Goal: Transaction & Acquisition: Purchase product/service

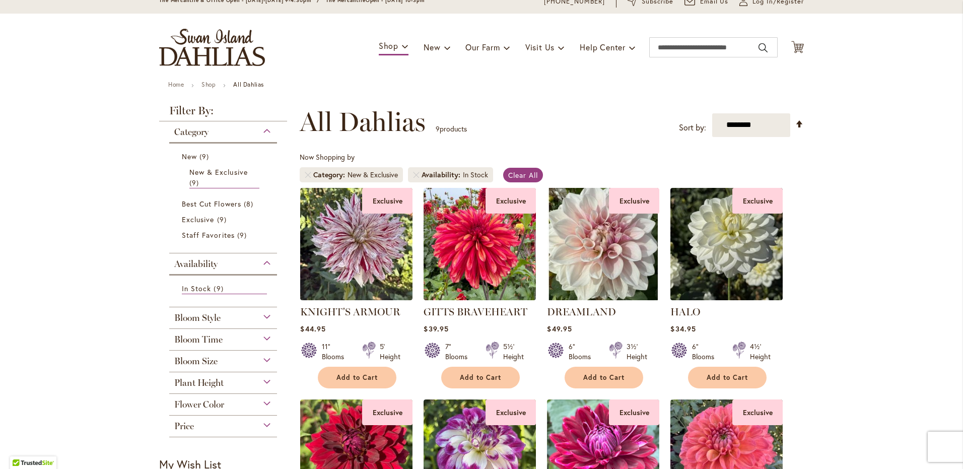
scroll to position [60, 0]
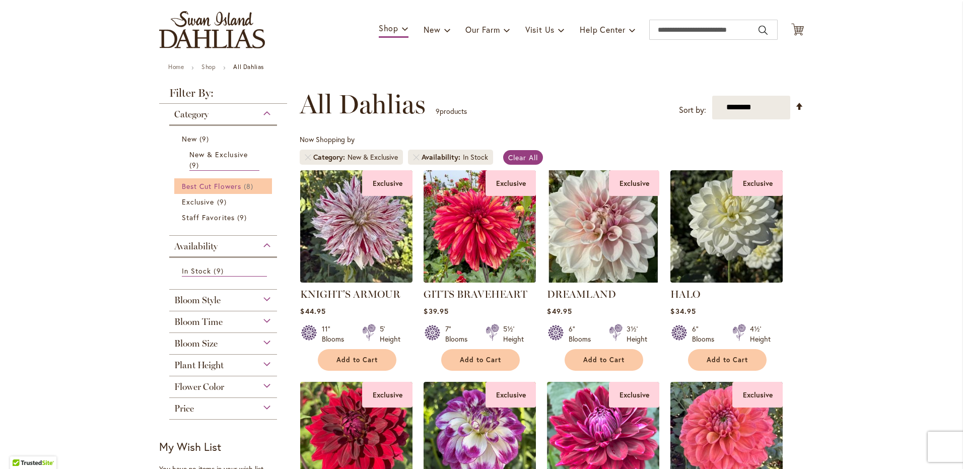
click at [199, 182] on span "Best Cut Flowers" at bounding box center [211, 186] width 59 height 10
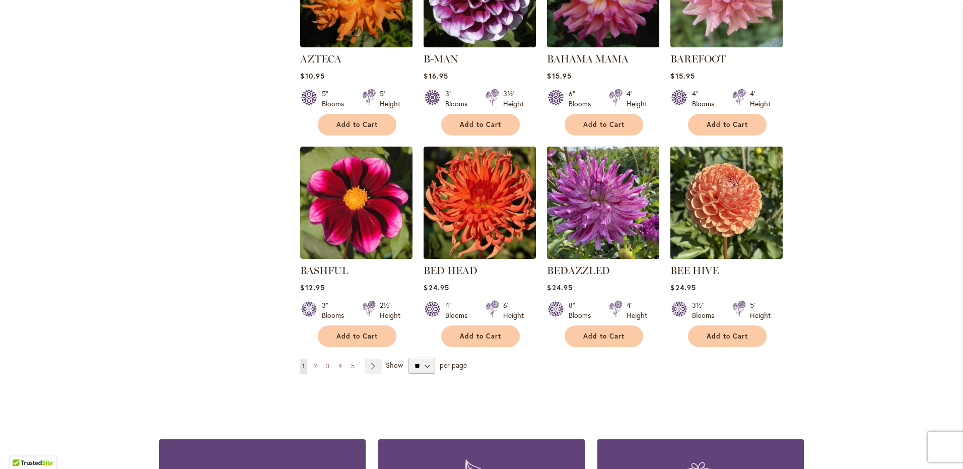
scroll to position [730, 0]
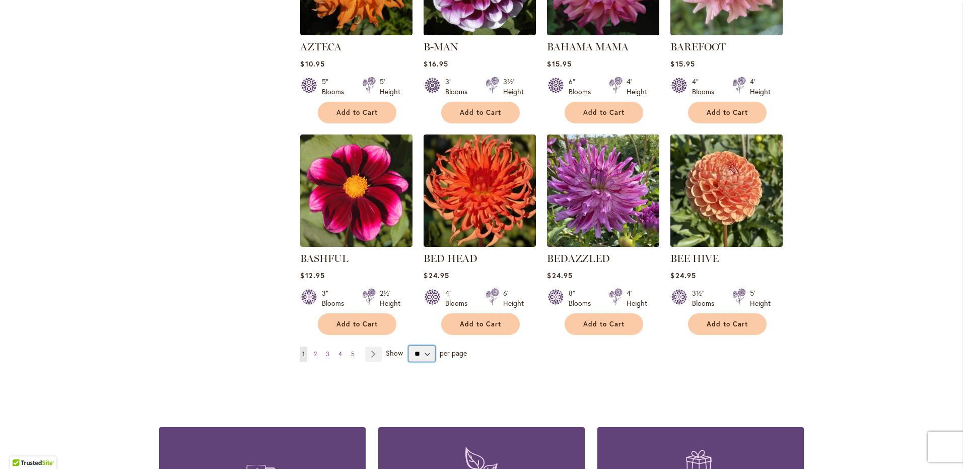
click at [421, 350] on select "** ** ** **" at bounding box center [422, 354] width 27 height 16
select select "**"
click at [409, 346] on select "** ** ** **" at bounding box center [422, 354] width 27 height 16
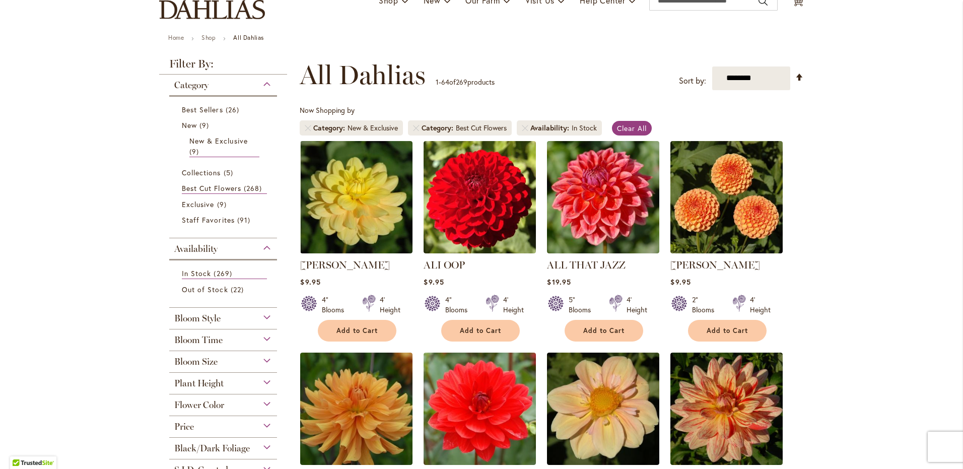
scroll to position [89, 0]
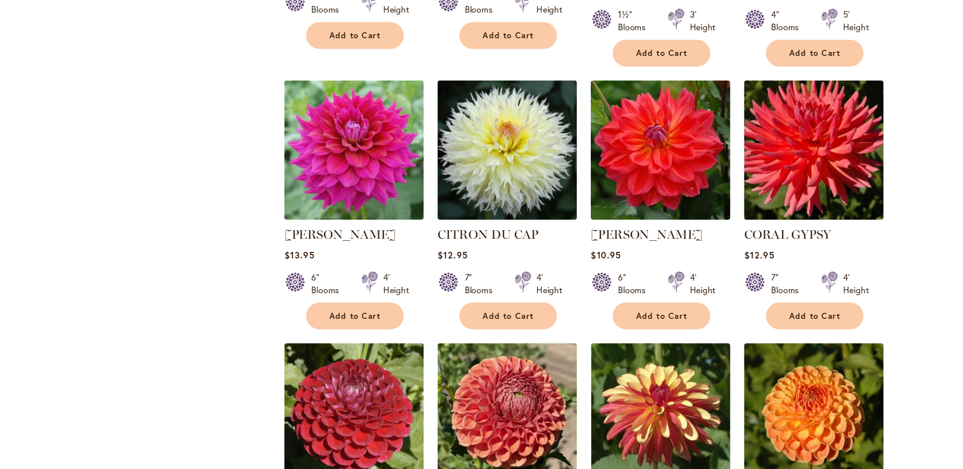
scroll to position [2514, 0]
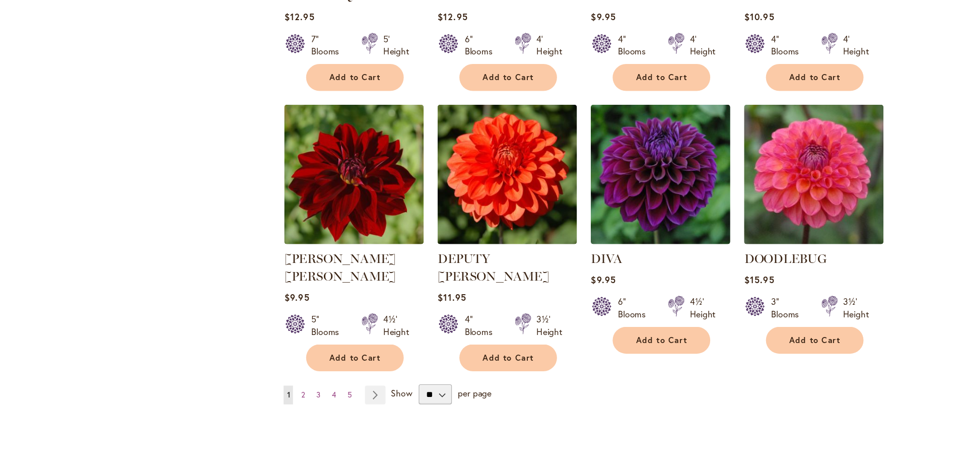
scroll to position [3367, 0]
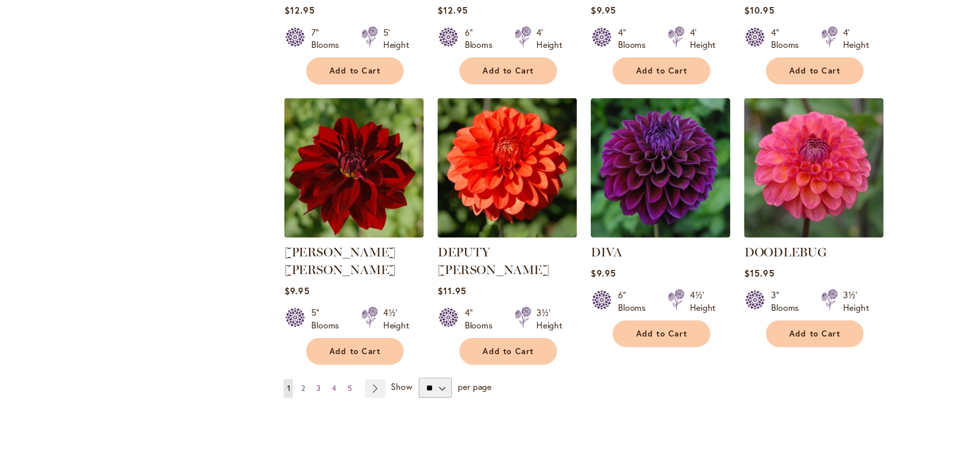
click at [314, 329] on link "Page 2" at bounding box center [315, 336] width 8 height 15
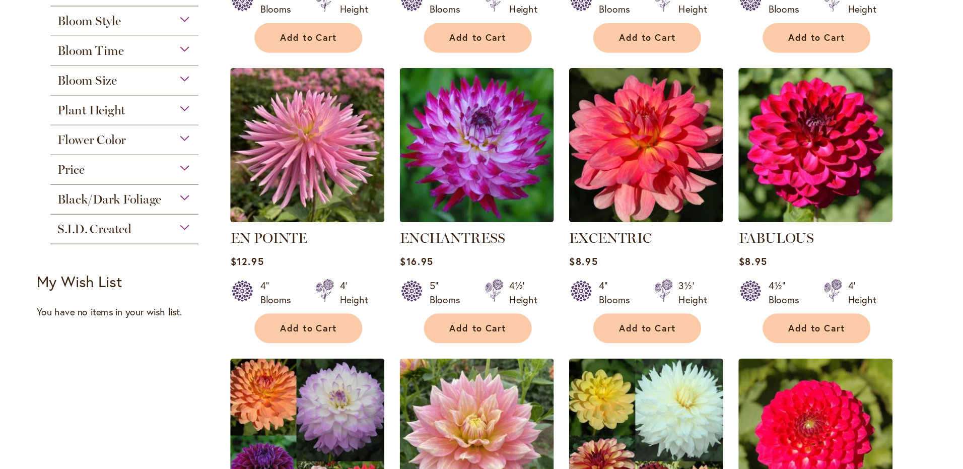
scroll to position [356, 0]
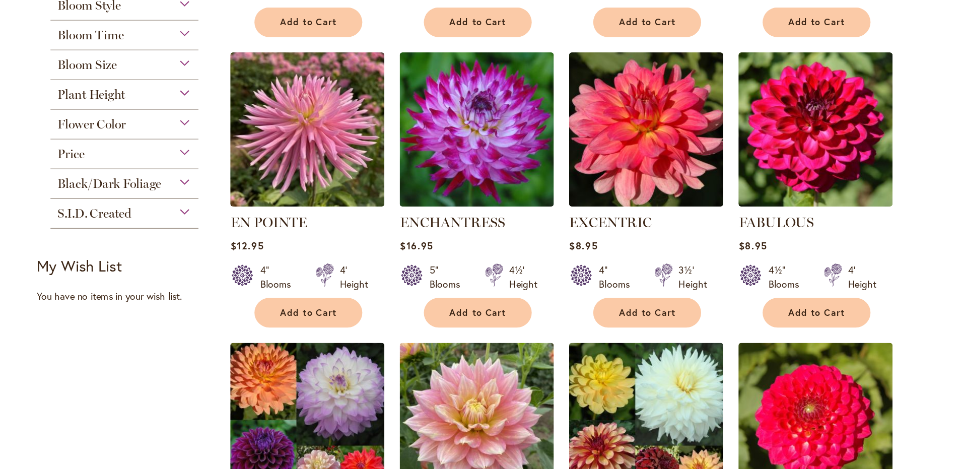
click at [261, 288] on div "My Wish List Last Added Items You have no items in your wish list." at bounding box center [226, 264] width 135 height 59
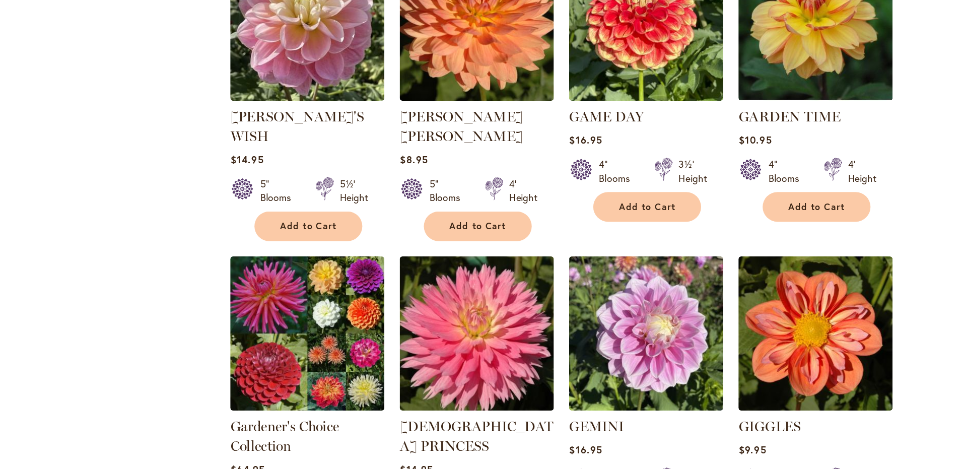
scroll to position [1333, 0]
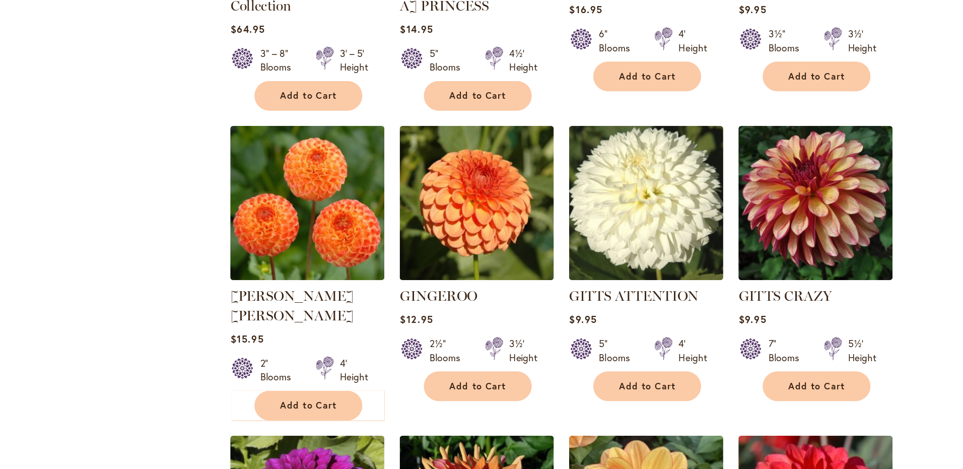
scroll to position [1653, 0]
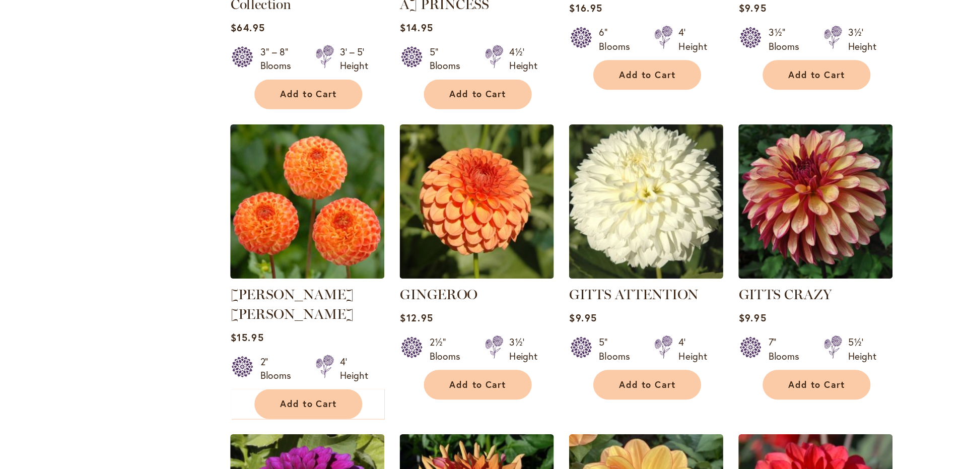
click at [275, 283] on div "Filter by: Filter By: Category Best Sellers 26 items New 9 items New & Exclusive" at bounding box center [481, 334] width 645 height 3680
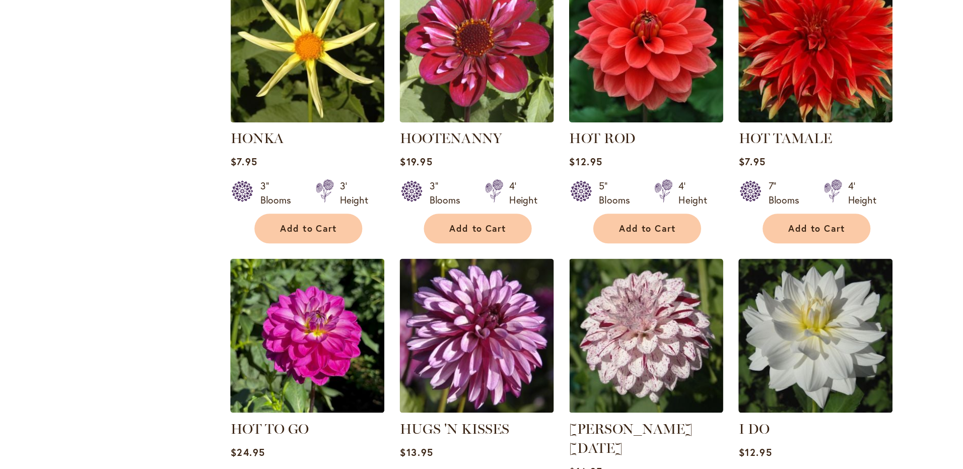
scroll to position [2894, 0]
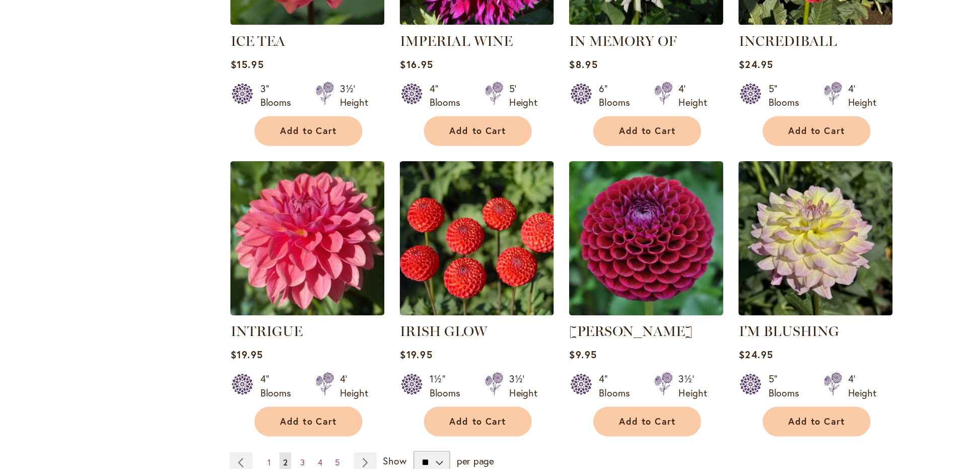
scroll to position [3401, 0]
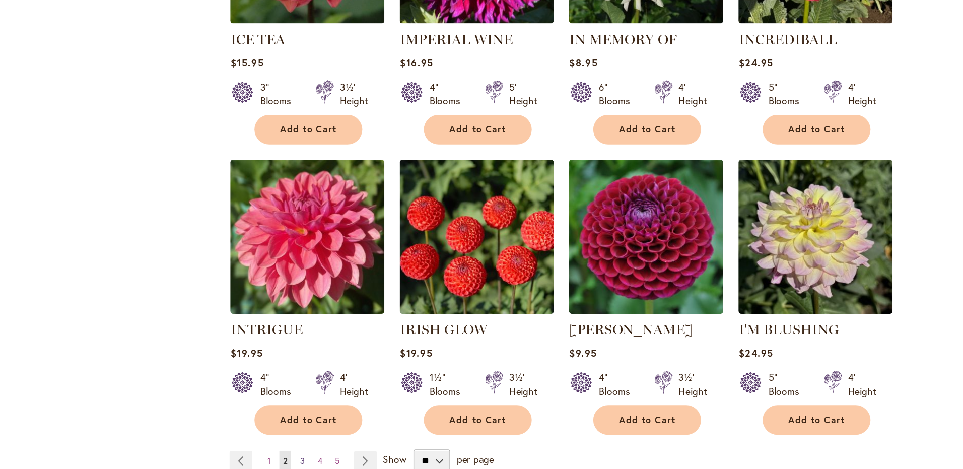
click at [351, 380] on span "3" at bounding box center [353, 384] width 4 height 8
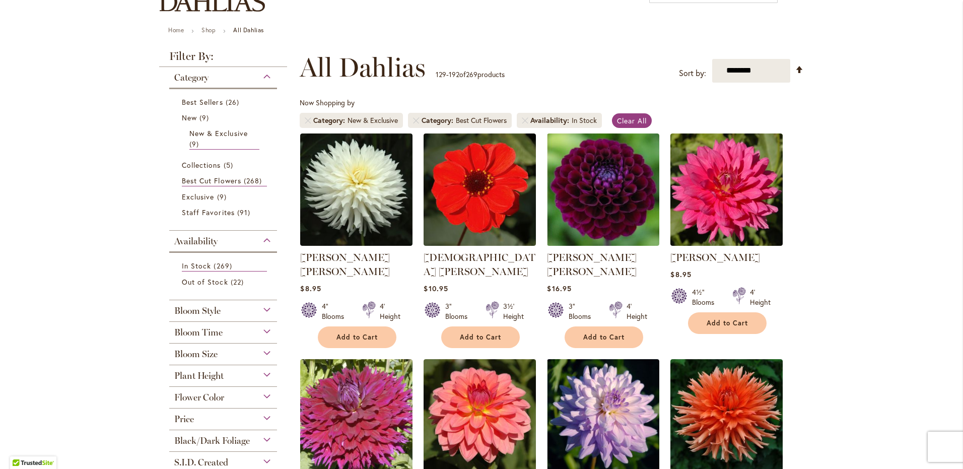
scroll to position [105, 0]
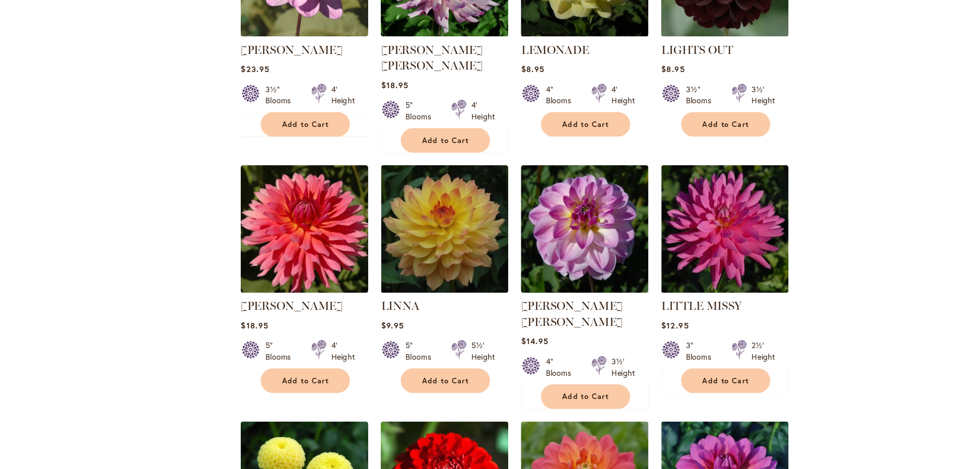
scroll to position [1190, 0]
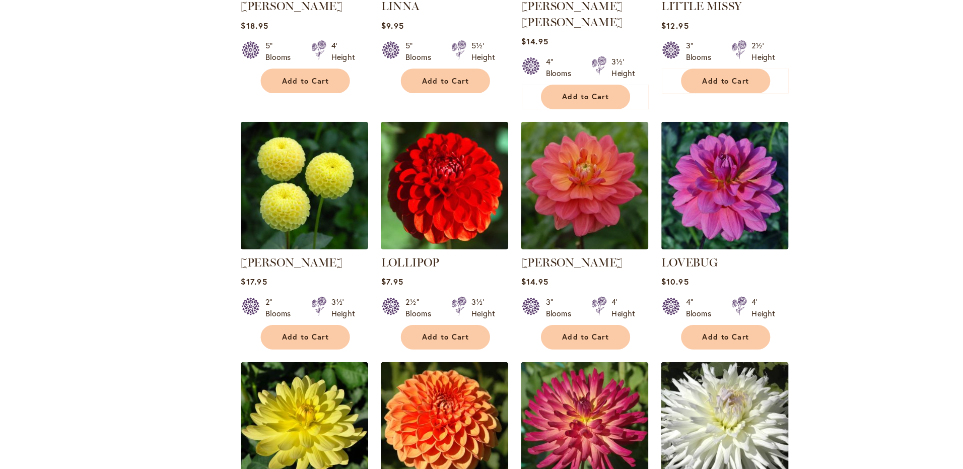
scroll to position [1435, 0]
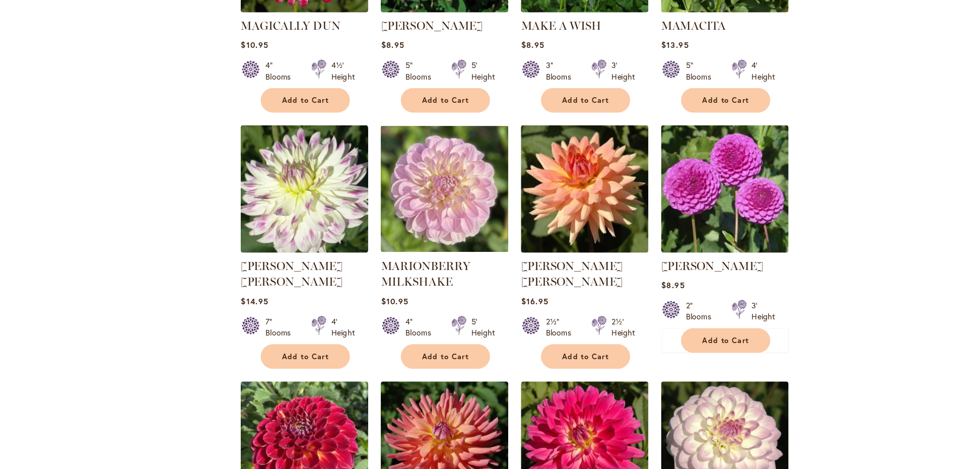
scroll to position [2082, 0]
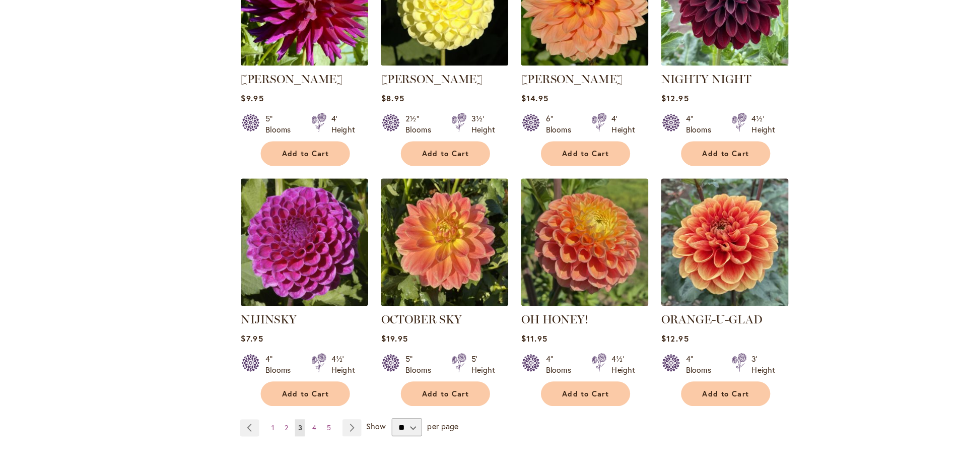
scroll to position [3362, 0]
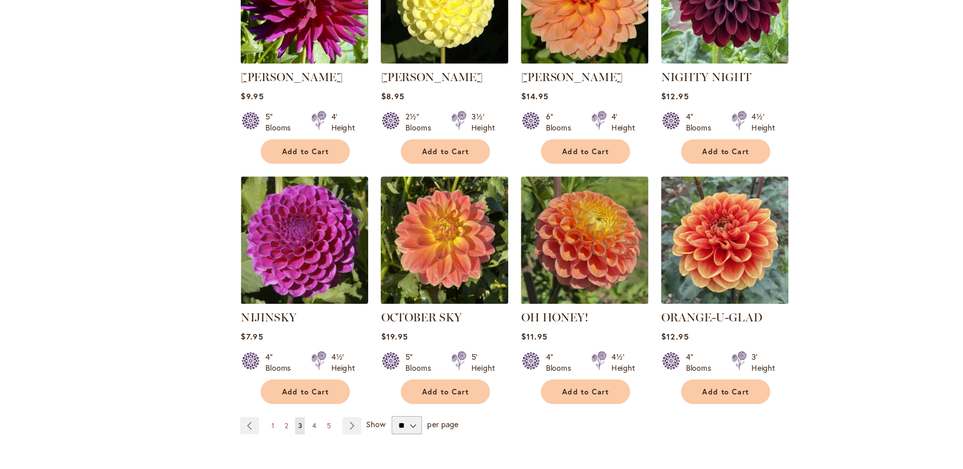
click at [363, 385] on span "4" at bounding box center [365, 389] width 4 height 8
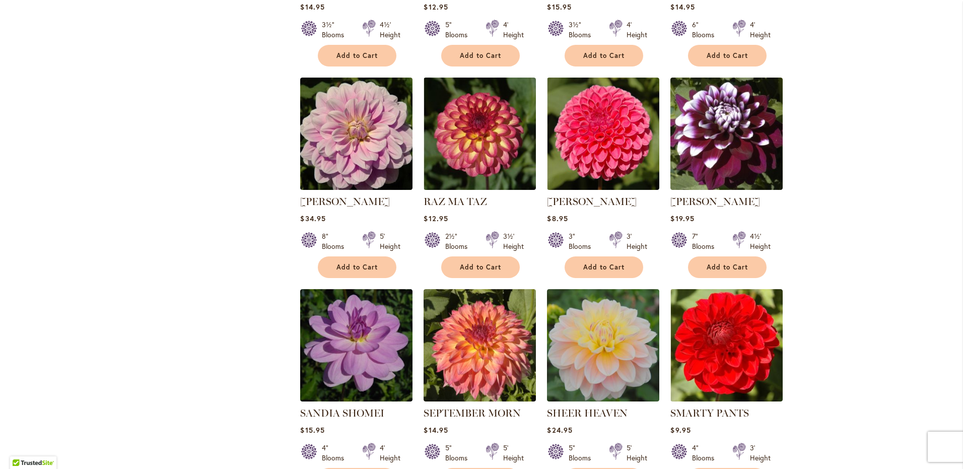
scroll to position [1256, 0]
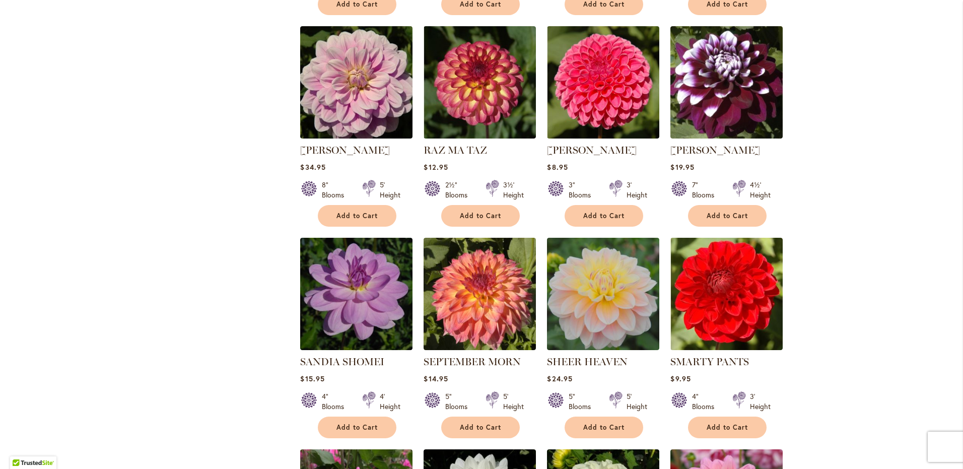
scroll to position [1305, 0]
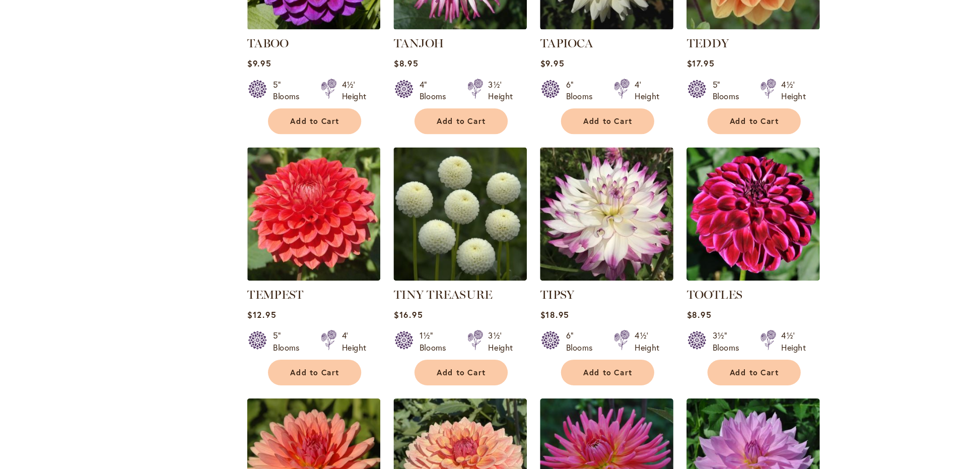
scroll to position [2677, 0]
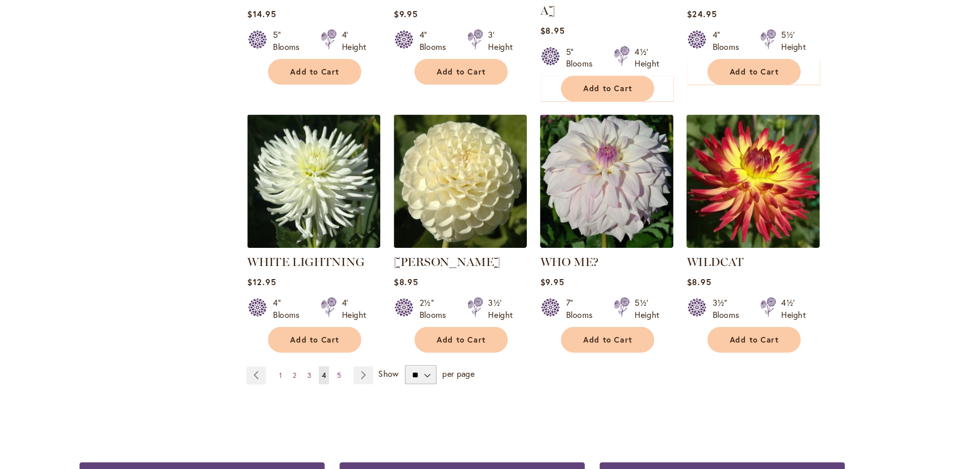
scroll to position [3350, 0]
click at [376, 340] on span "5" at bounding box center [378, 344] width 4 height 8
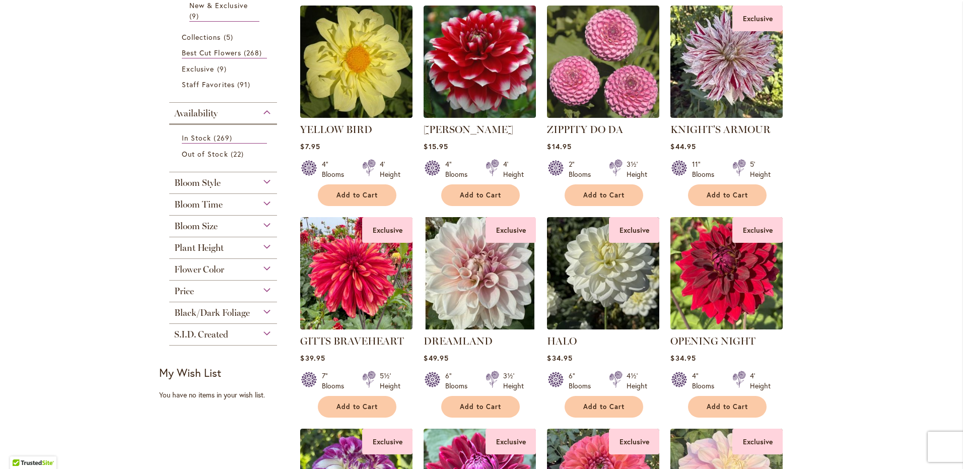
scroll to position [226, 0]
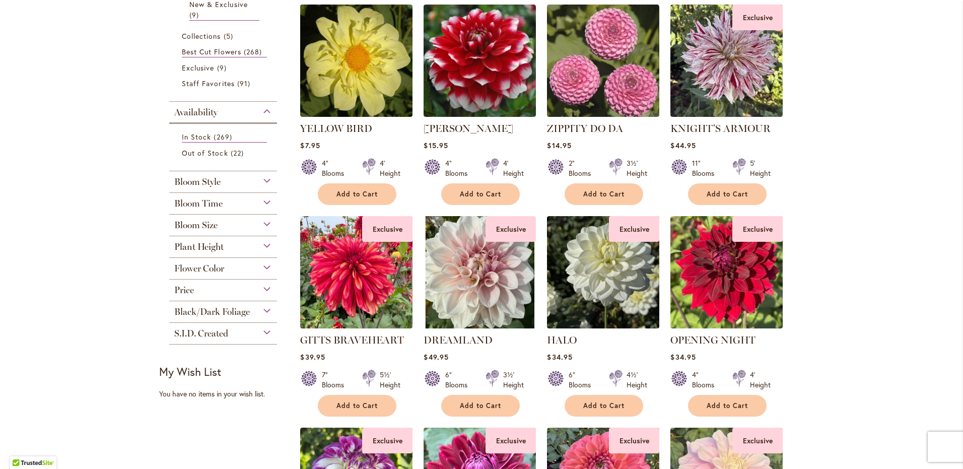
click at [187, 182] on span "Bloom Style" at bounding box center [197, 181] width 46 height 11
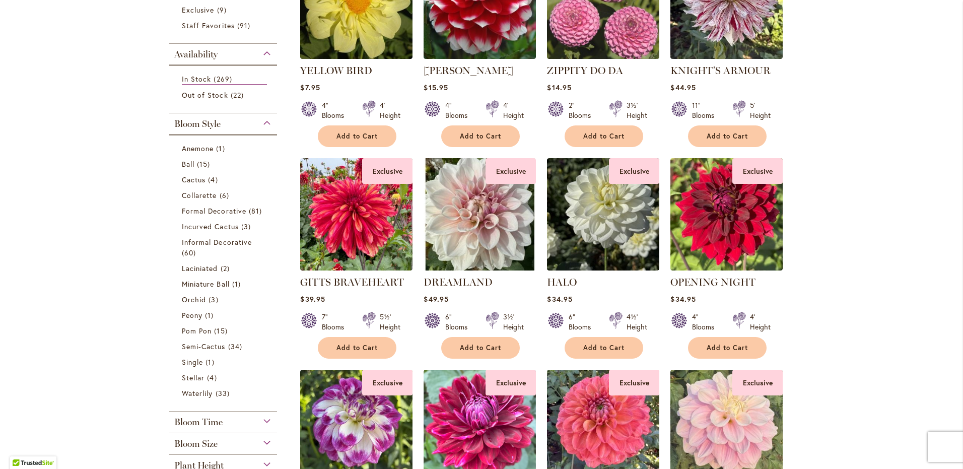
scroll to position [285, 0]
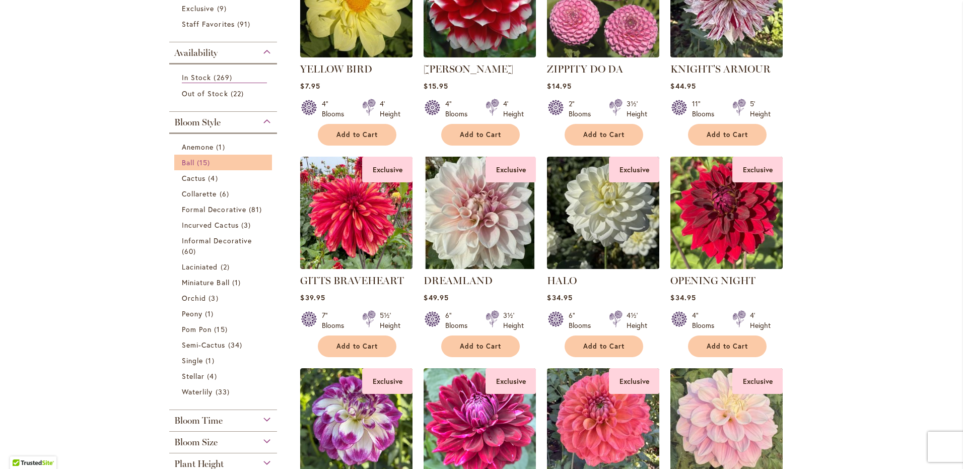
click at [185, 164] on span "Ball" at bounding box center [188, 163] width 13 height 10
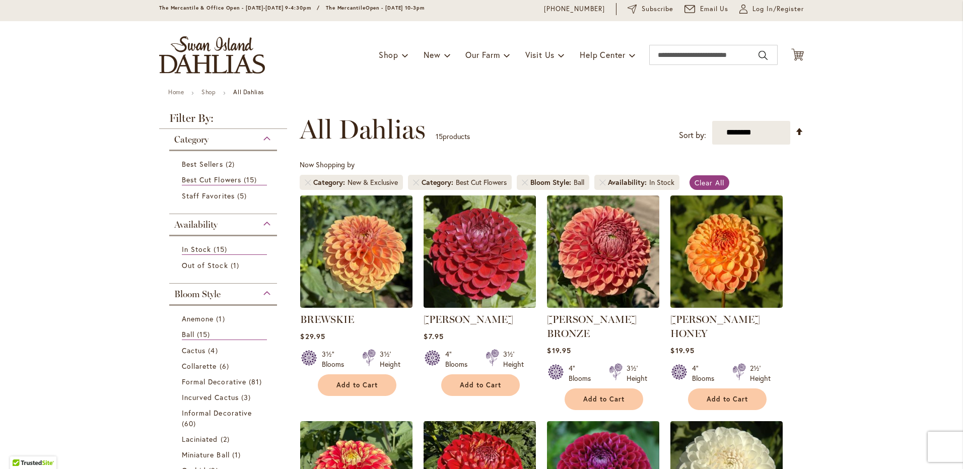
scroll to position [40, 0]
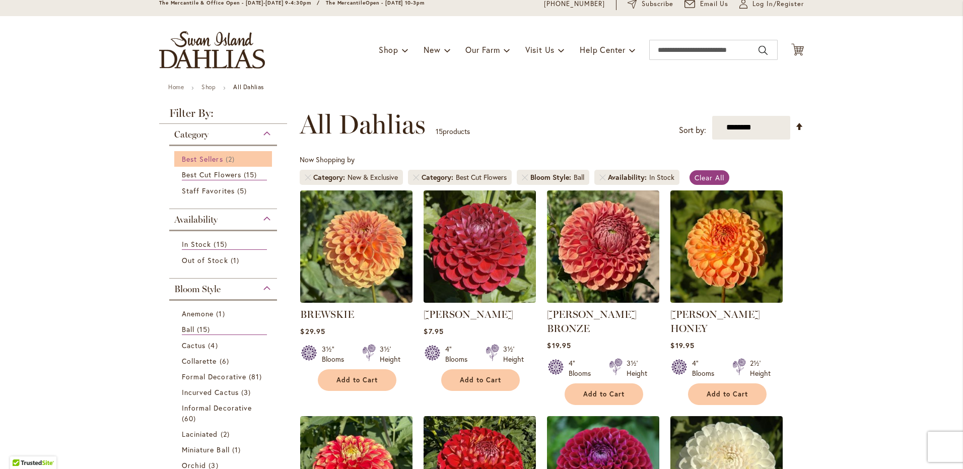
click at [192, 157] on span "Best Sellers" at bounding box center [202, 159] width 41 height 10
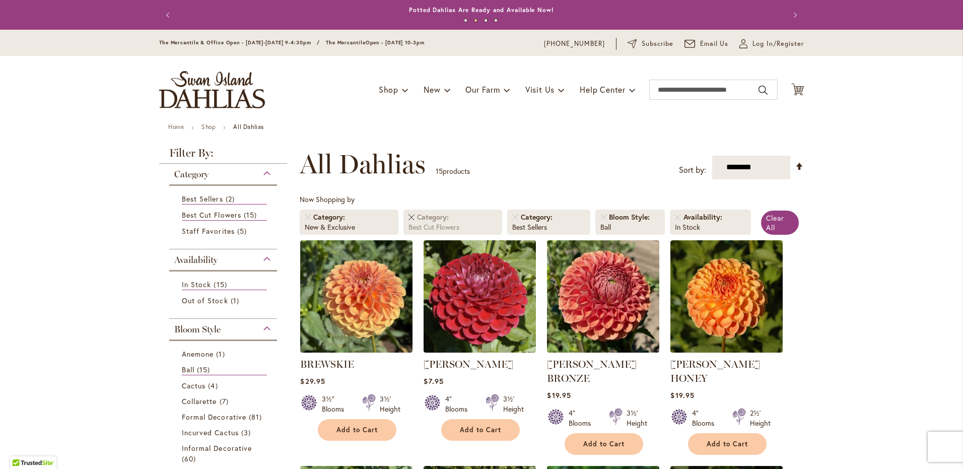
click at [409, 217] on link "Remove Category Best Cut Flowers" at bounding box center [412, 217] width 6 height 6
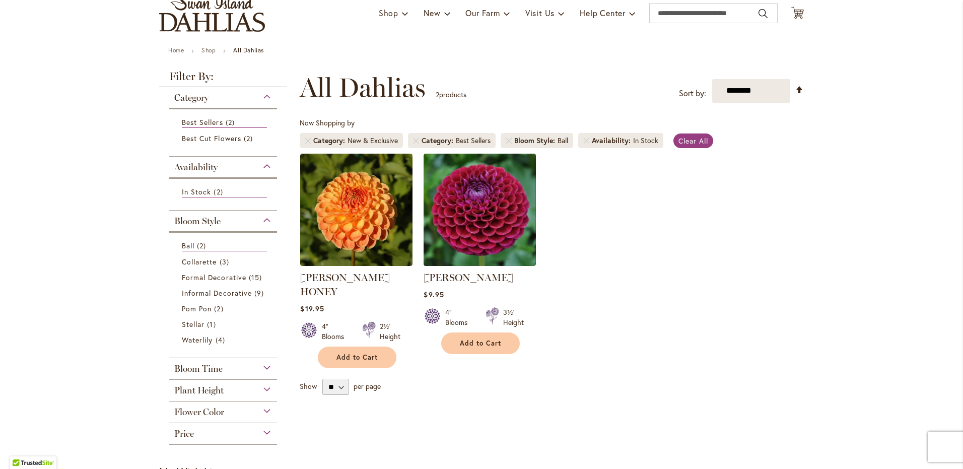
scroll to position [82, 0]
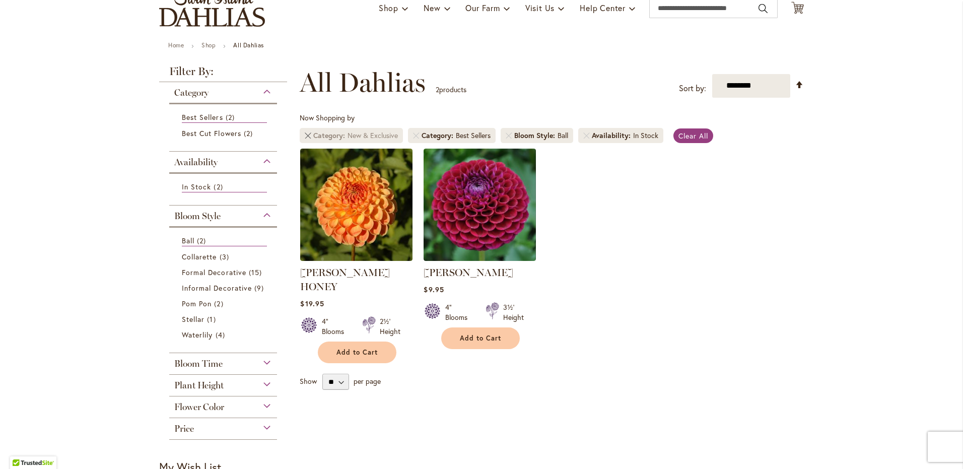
click at [305, 135] on link "Remove Category New & Exclusive" at bounding box center [308, 135] width 6 height 6
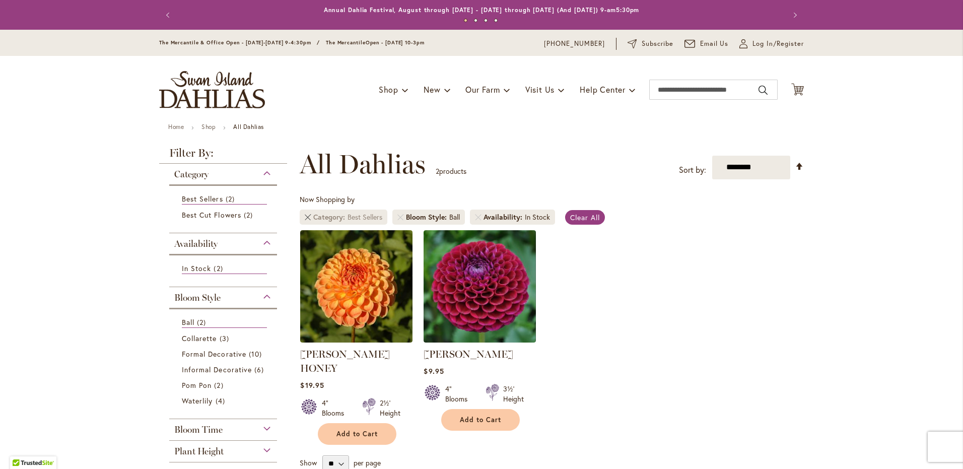
click at [306, 216] on link "Remove Category Best Sellers" at bounding box center [308, 217] width 6 height 6
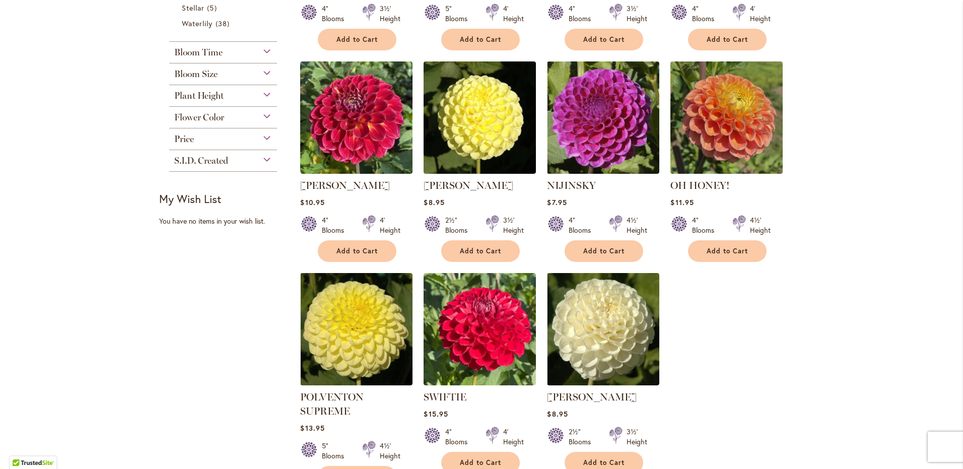
scroll to position [615, 0]
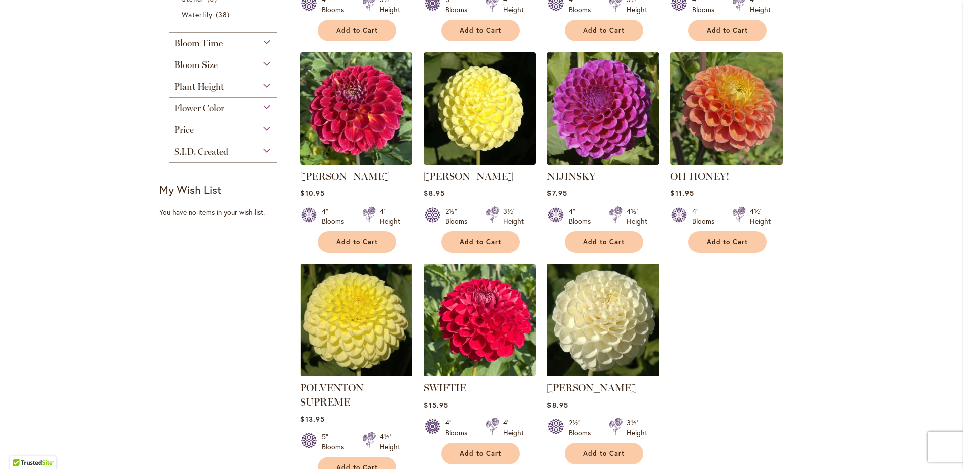
click at [124, 210] on div "Skip to Content The Mercantile & Office Open - Monday-Friday 9-4:30pm / The Mer…" at bounding box center [481, 215] width 963 height 1601
click at [116, 187] on div "Skip to Content The Mercantile & Office Open - Monday-Friday 9-4:30pm / The Mer…" at bounding box center [481, 215] width 963 height 1601
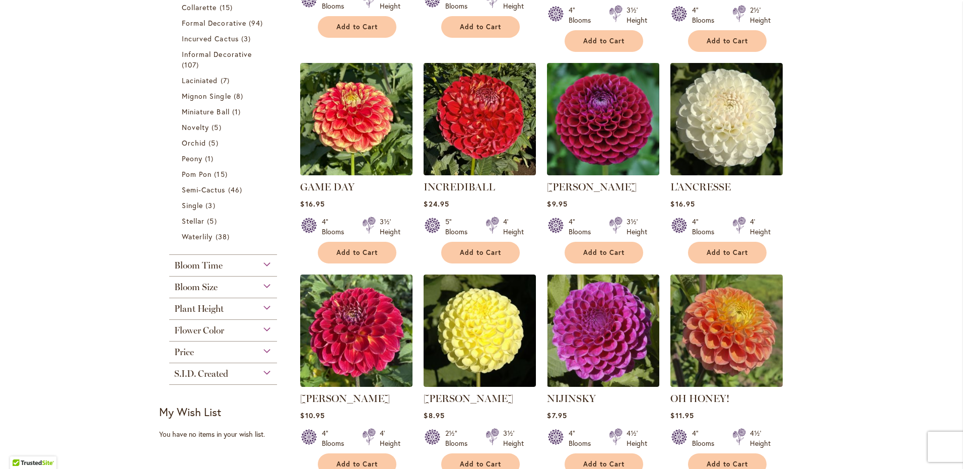
scroll to position [391, 0]
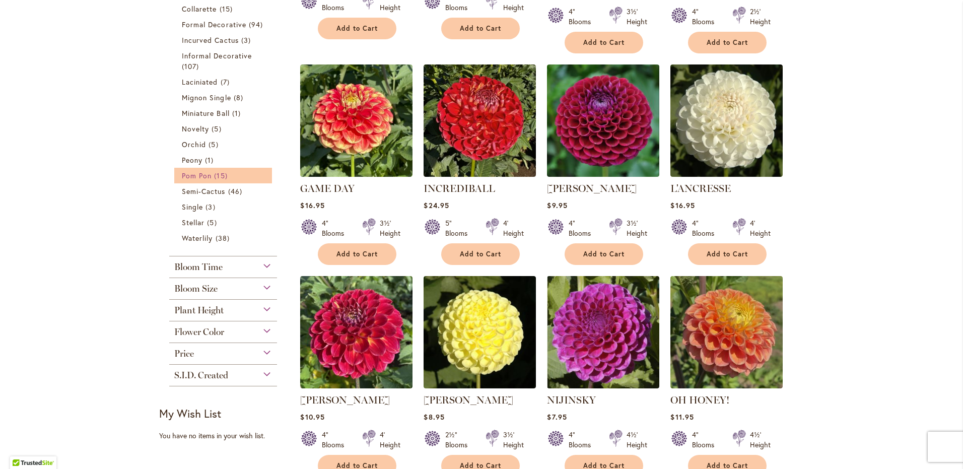
click at [194, 175] on span "Pom Pon" at bounding box center [197, 176] width 30 height 10
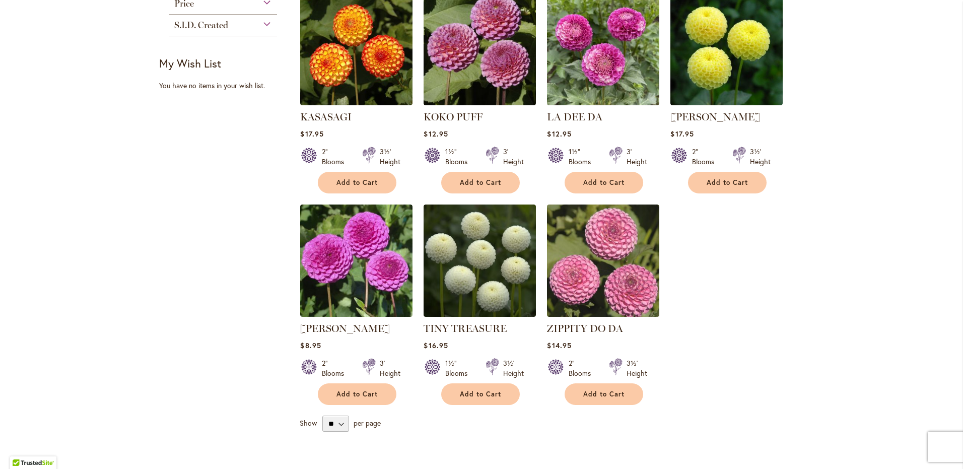
scroll to position [689, 0]
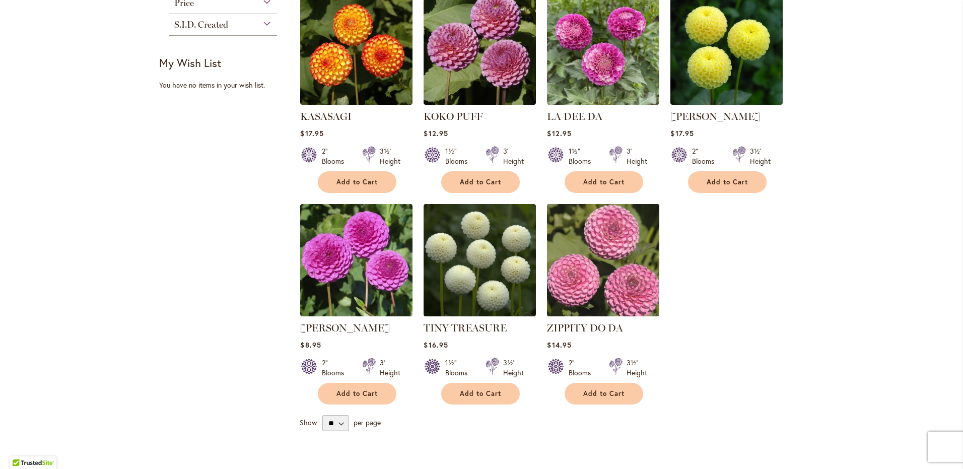
click at [591, 240] on img at bounding box center [604, 260] width 118 height 118
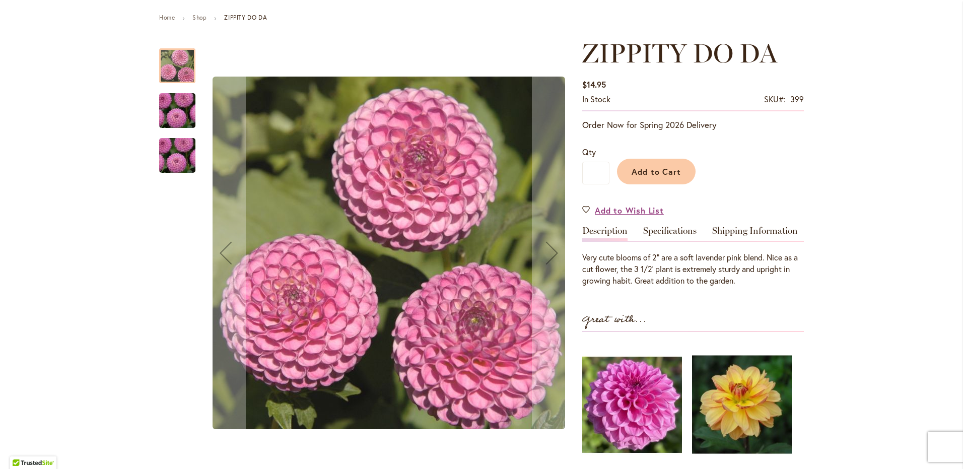
scroll to position [121, 0]
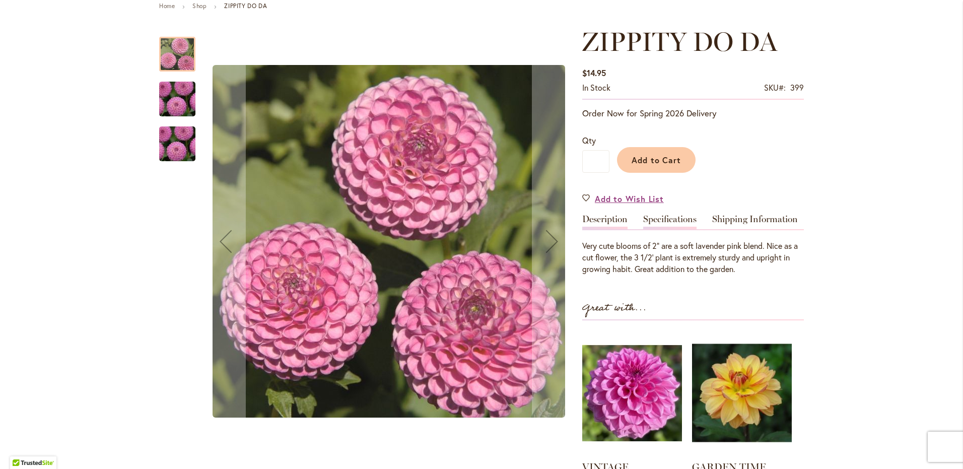
click at [662, 219] on link "Specifications" at bounding box center [669, 222] width 53 height 15
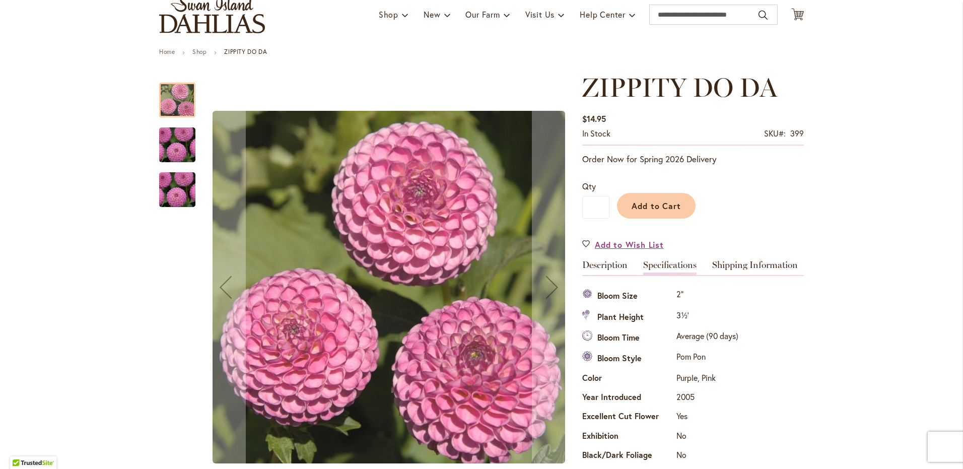
scroll to position [73, 0]
